Goal: Find specific page/section

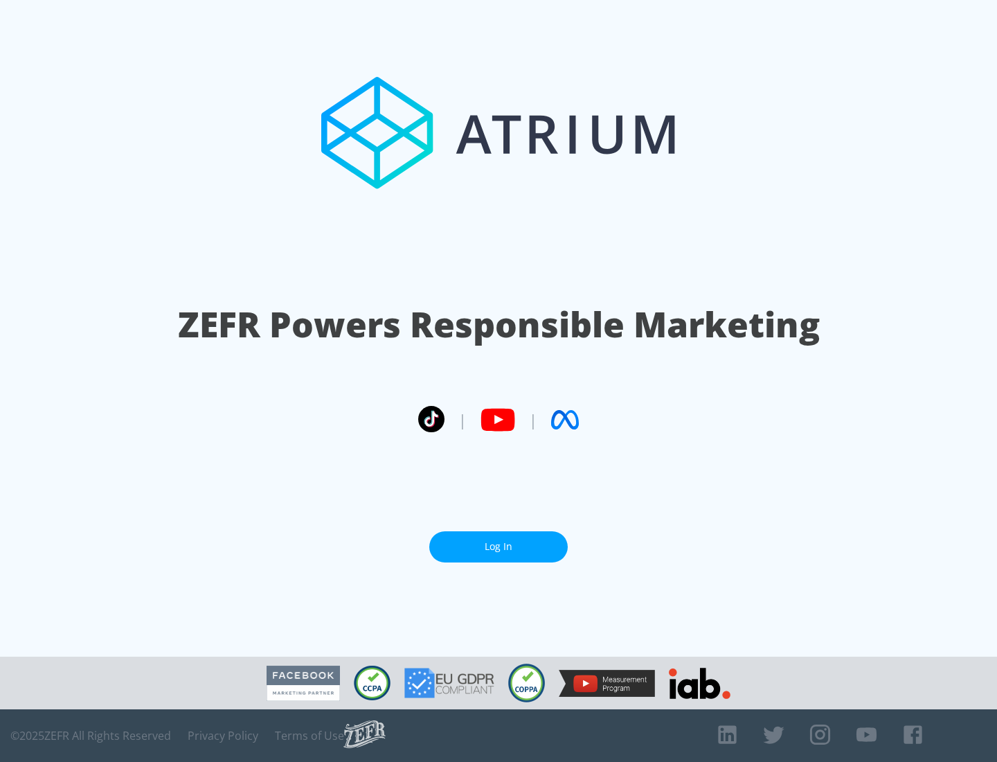
click at [499, 546] on link "Log In" at bounding box center [498, 546] width 139 height 31
